Goal: Navigation & Orientation: Find specific page/section

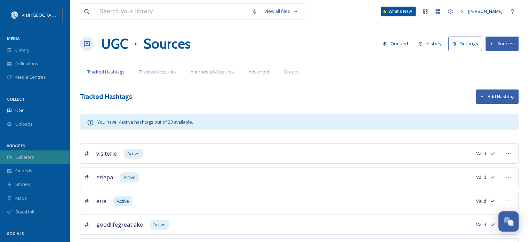
click at [31, 158] on span "Galleries" at bounding box center [24, 157] width 19 height 7
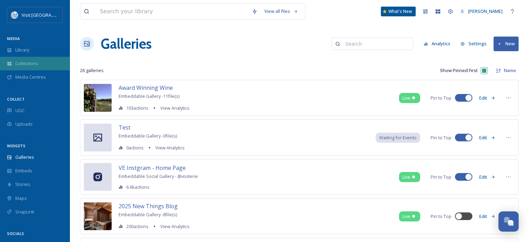
click at [32, 62] on span "Collections" at bounding box center [26, 63] width 23 height 7
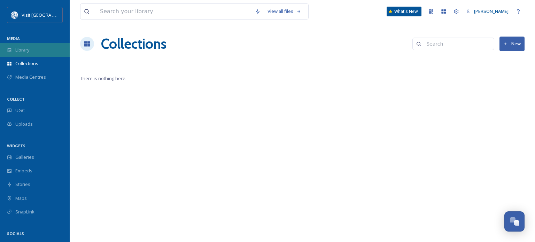
click at [27, 50] on span "Library" at bounding box center [22, 50] width 14 height 7
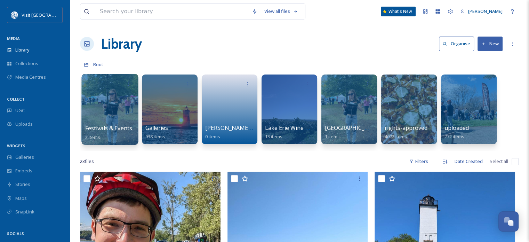
click at [118, 107] on div at bounding box center [109, 109] width 57 height 71
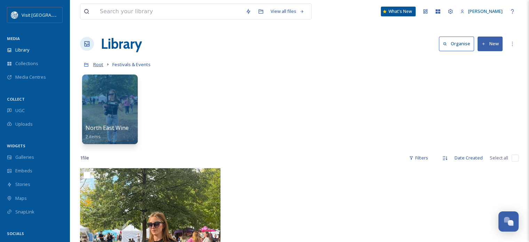
click at [100, 66] on span "Root" at bounding box center [98, 64] width 10 height 6
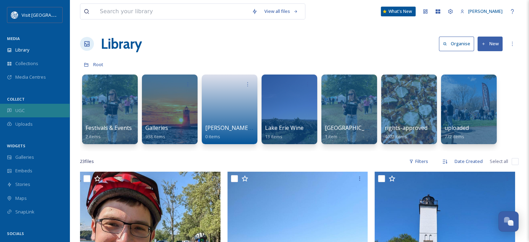
click at [31, 107] on div "UGC" at bounding box center [35, 111] width 70 height 14
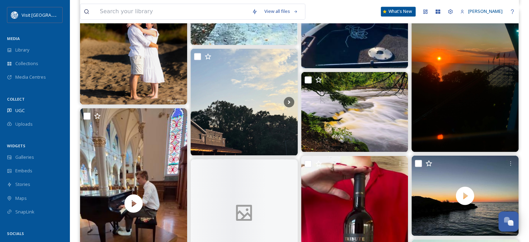
scroll to position [1253, 0]
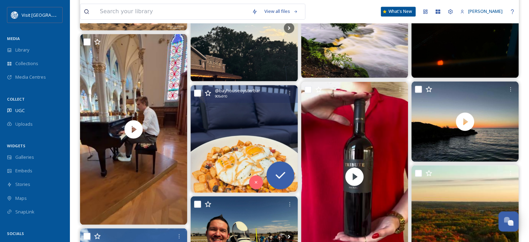
click at [231, 125] on img at bounding box center [244, 139] width 107 height 108
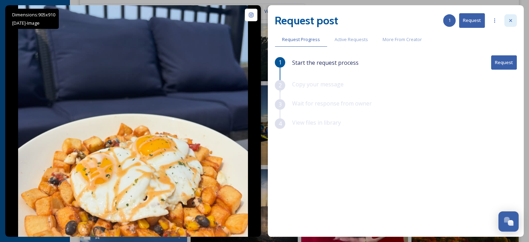
click at [512, 21] on icon at bounding box center [511, 21] width 6 height 6
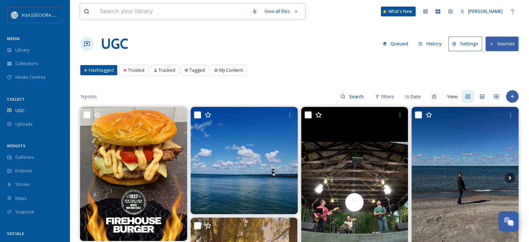
click at [164, 9] on input at bounding box center [172, 11] width 152 height 15
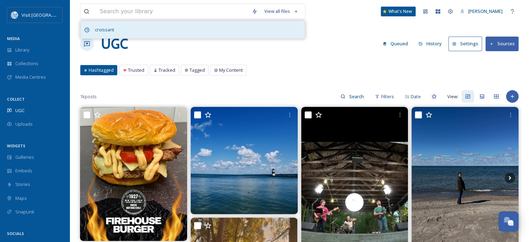
click at [134, 26] on div "croissant" at bounding box center [193, 29] width 224 height 17
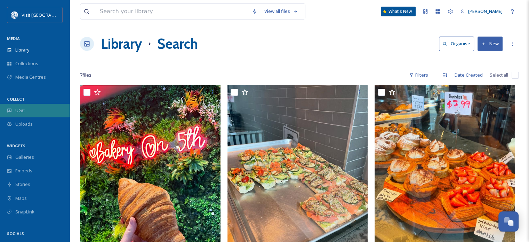
click at [24, 107] on span "UGC" at bounding box center [19, 110] width 9 height 7
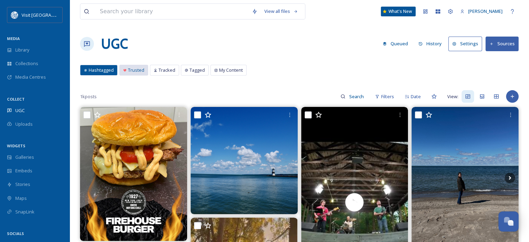
click at [136, 70] on span "Trusted" at bounding box center [136, 70] width 16 height 7
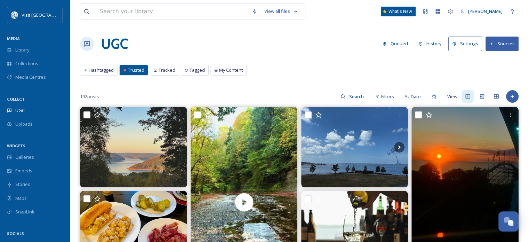
click at [471, 46] on button "Settings" at bounding box center [466, 44] width 34 height 14
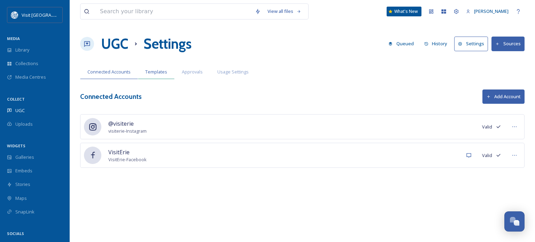
click at [156, 73] on span "Templates" at bounding box center [156, 72] width 22 height 7
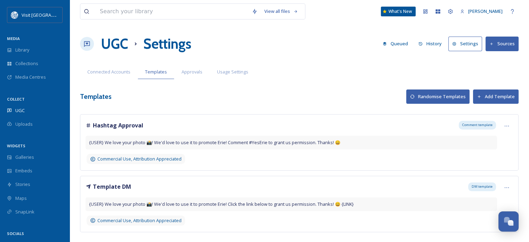
click at [500, 45] on button "Sources" at bounding box center [502, 44] width 33 height 14
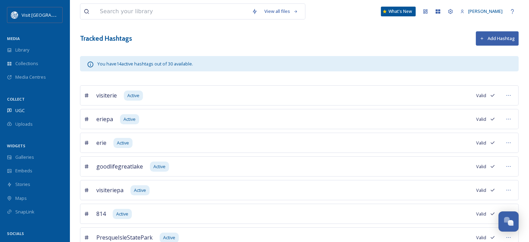
scroll to position [35, 0]
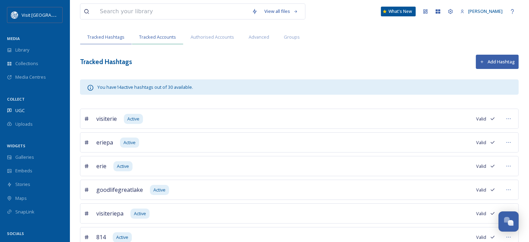
click at [155, 38] on span "Tracked Accounts" at bounding box center [157, 37] width 37 height 7
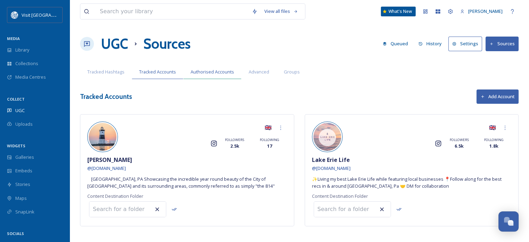
click at [214, 70] on span "Authorised Accounts" at bounding box center [213, 72] width 44 height 7
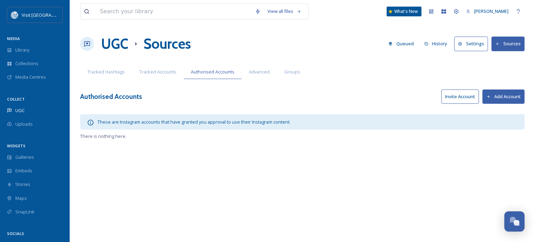
click at [456, 93] on button "Invite Account" at bounding box center [460, 96] width 38 height 14
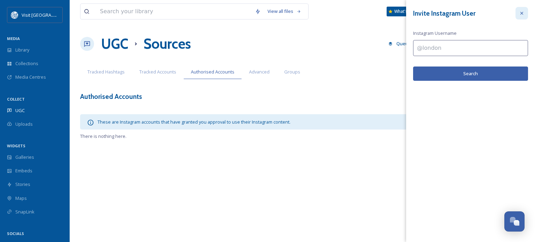
click at [521, 13] on icon at bounding box center [522, 13] width 6 height 6
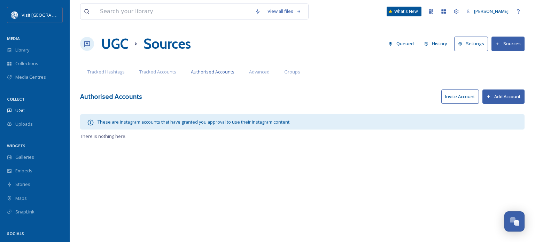
click at [224, 152] on div "View all files What's New [PERSON_NAME] UGC Sources Queued History Settings Sou…" at bounding box center [302, 121] width 465 height 242
click at [30, 50] on div "Library" at bounding box center [35, 50] width 70 height 14
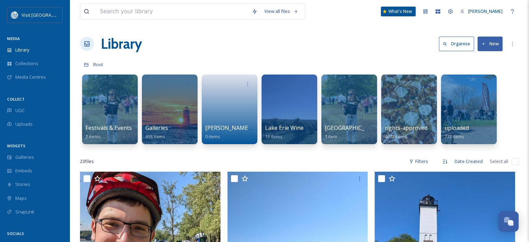
click at [505, 108] on div "Festivals & Events 2 items Galleries 938 items [PERSON_NAME]'s Retirement Party…" at bounding box center [299, 111] width 439 height 80
click at [509, 112] on div "Festivals & Events 2 items Galleries 938 items [PERSON_NAME]'s Retirement Party…" at bounding box center [299, 111] width 439 height 80
click at [415, 111] on div at bounding box center [409, 109] width 57 height 71
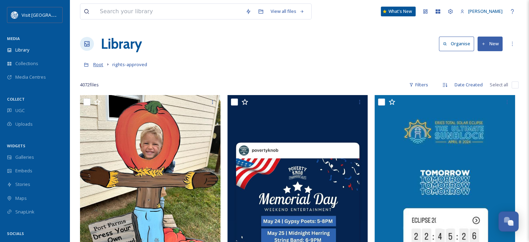
click at [96, 67] on span "Root" at bounding box center [98, 64] width 10 height 6
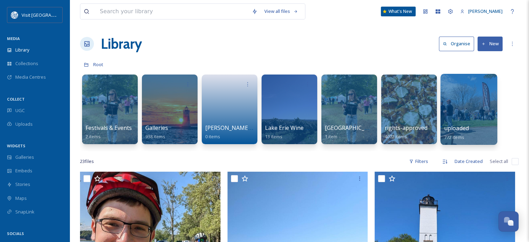
click at [464, 109] on div at bounding box center [469, 109] width 57 height 71
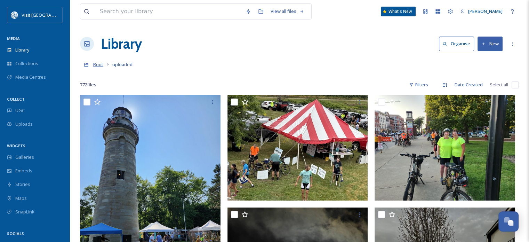
click at [101, 67] on span "Root" at bounding box center [98, 64] width 10 height 6
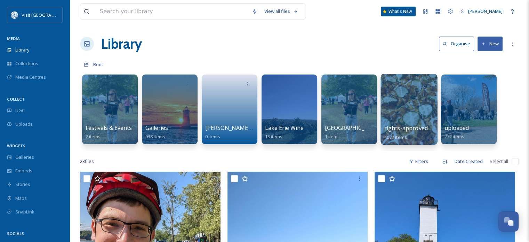
click at [410, 104] on div at bounding box center [409, 109] width 57 height 71
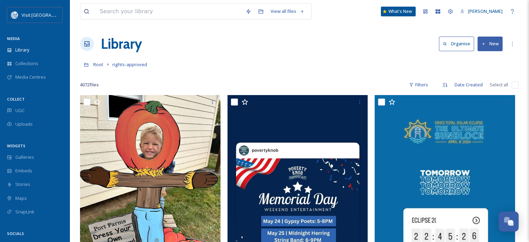
click at [361, 78] on div at bounding box center [299, 74] width 439 height 7
click at [99, 64] on span "Root" at bounding box center [98, 64] width 10 height 6
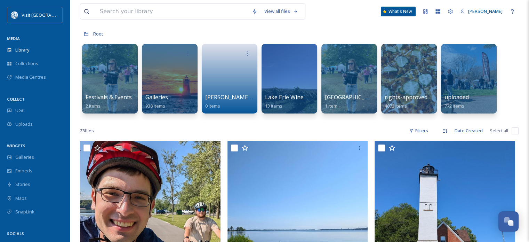
scroll to position [31, 0]
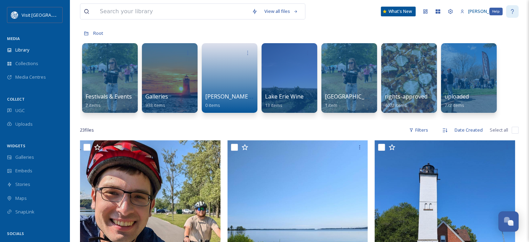
click at [513, 13] on icon at bounding box center [513, 12] width 6 height 6
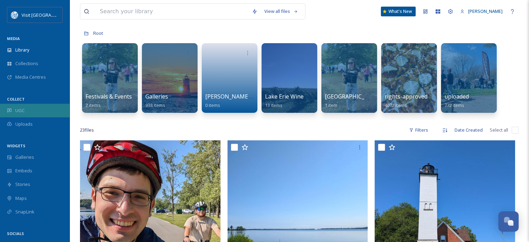
click at [24, 113] on span "UGC" at bounding box center [19, 110] width 9 height 7
